Goal: Transaction & Acquisition: Purchase product/service

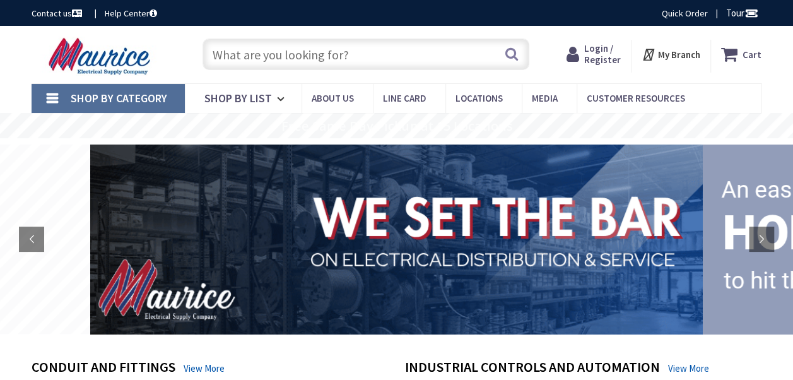
click at [600, 52] on span "Login / Register" at bounding box center [602, 53] width 37 height 23
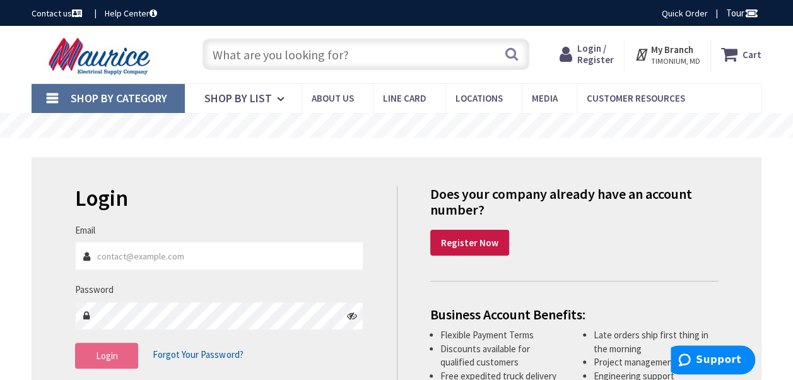
type input "petespiegel@coolbranchelectric.com"
click at [110, 355] on span "Login" at bounding box center [107, 356] width 22 height 12
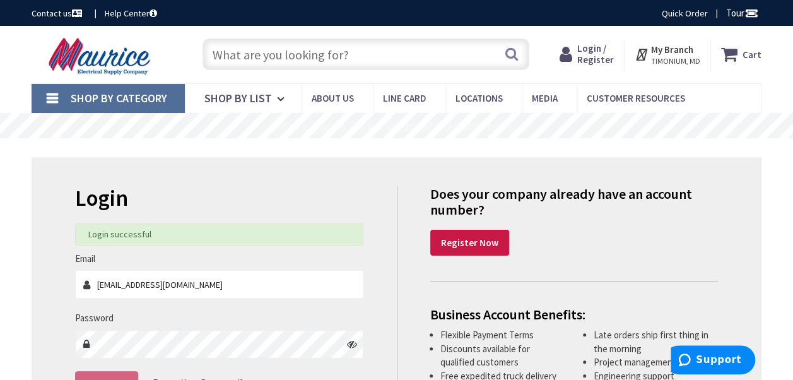
click at [253, 54] on input "text" at bounding box center [366, 54] width 327 height 32
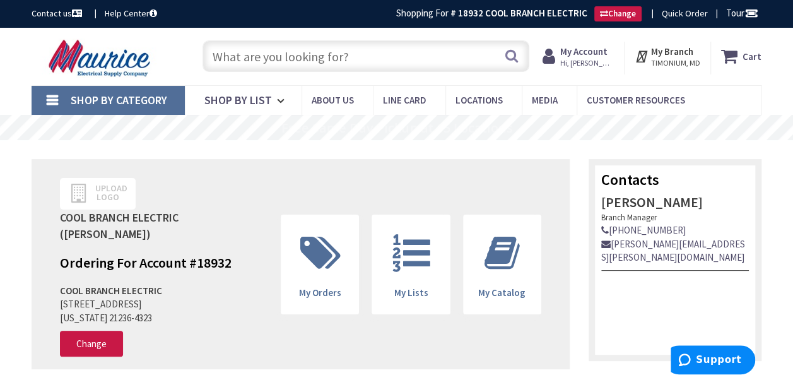
click at [257, 55] on input "text" at bounding box center [366, 56] width 327 height 32
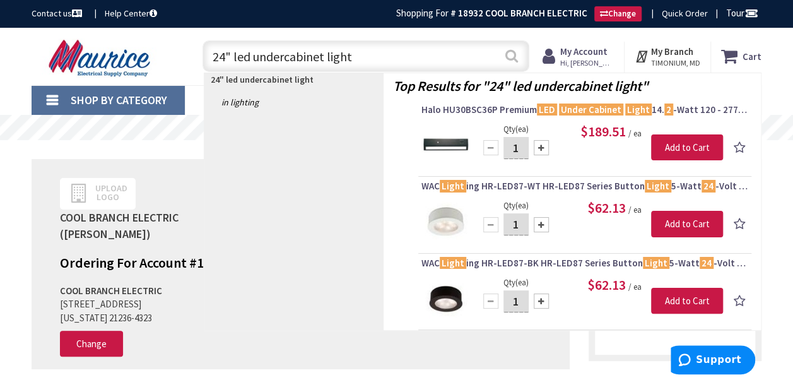
type input "24" led undercabinet light"
click at [511, 56] on button "Search" at bounding box center [512, 56] width 16 height 28
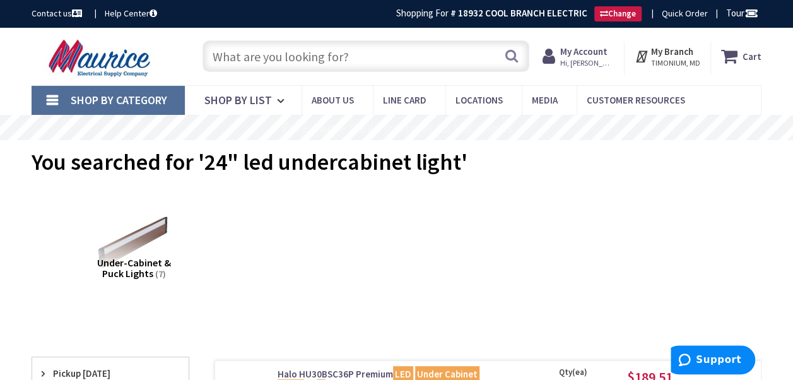
click at [308, 53] on input "text" at bounding box center [366, 56] width 327 height 32
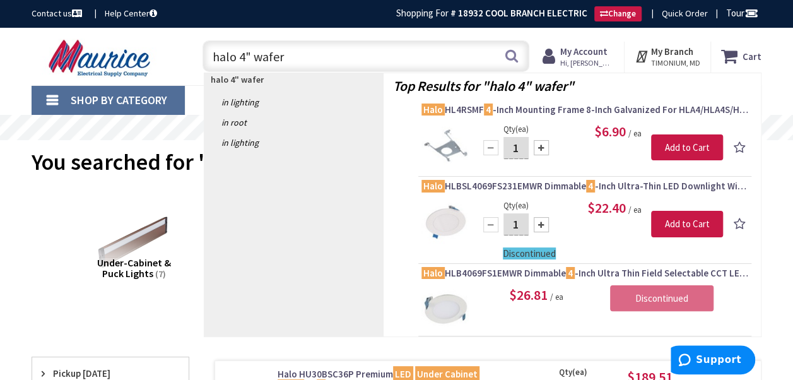
type input "halo 4" wafer"
